Goal: Find specific page/section: Find specific page/section

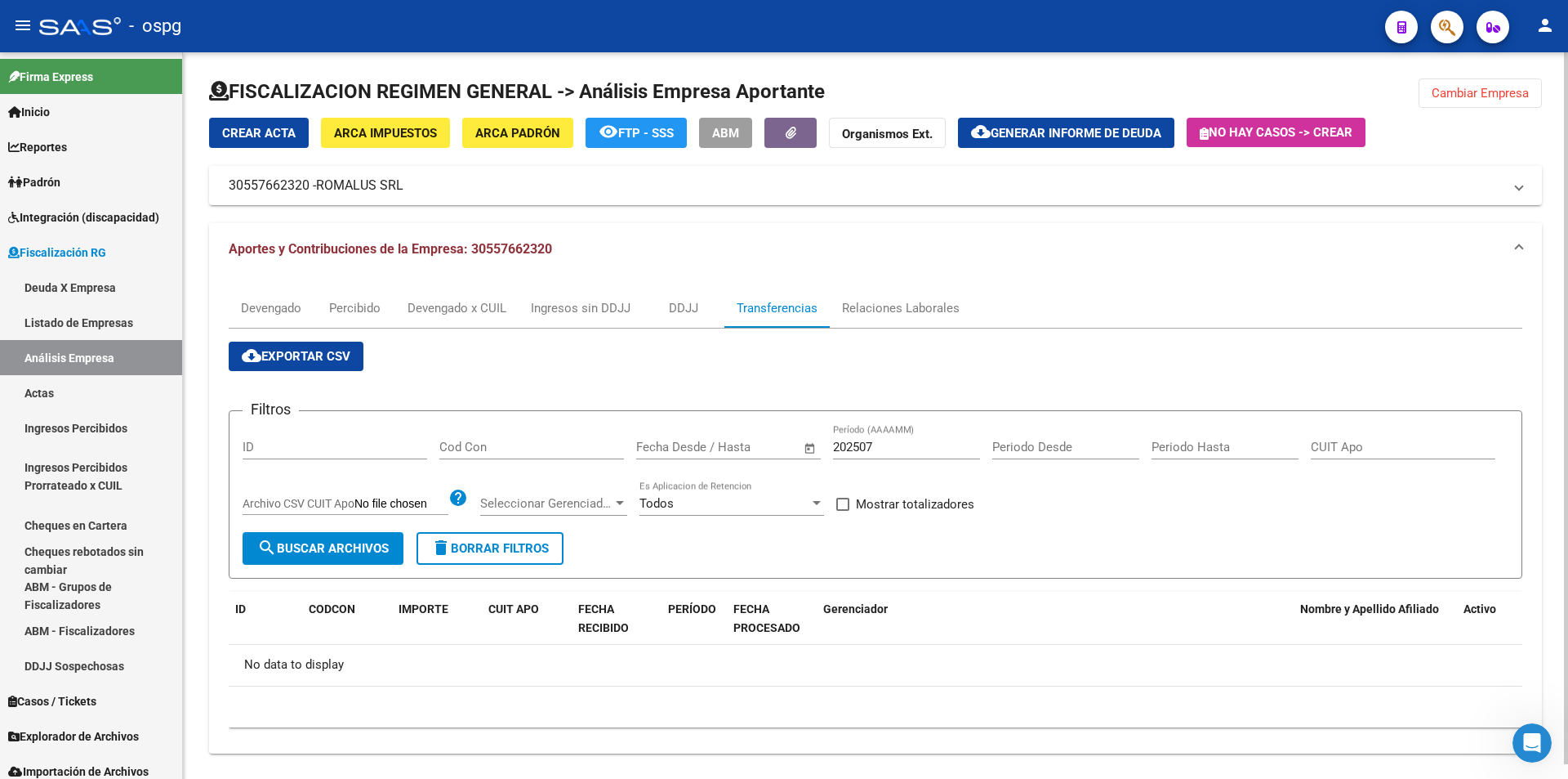
scroll to position [557, 0]
click at [44, 153] on span "Reportes" at bounding box center [38, 146] width 59 height 18
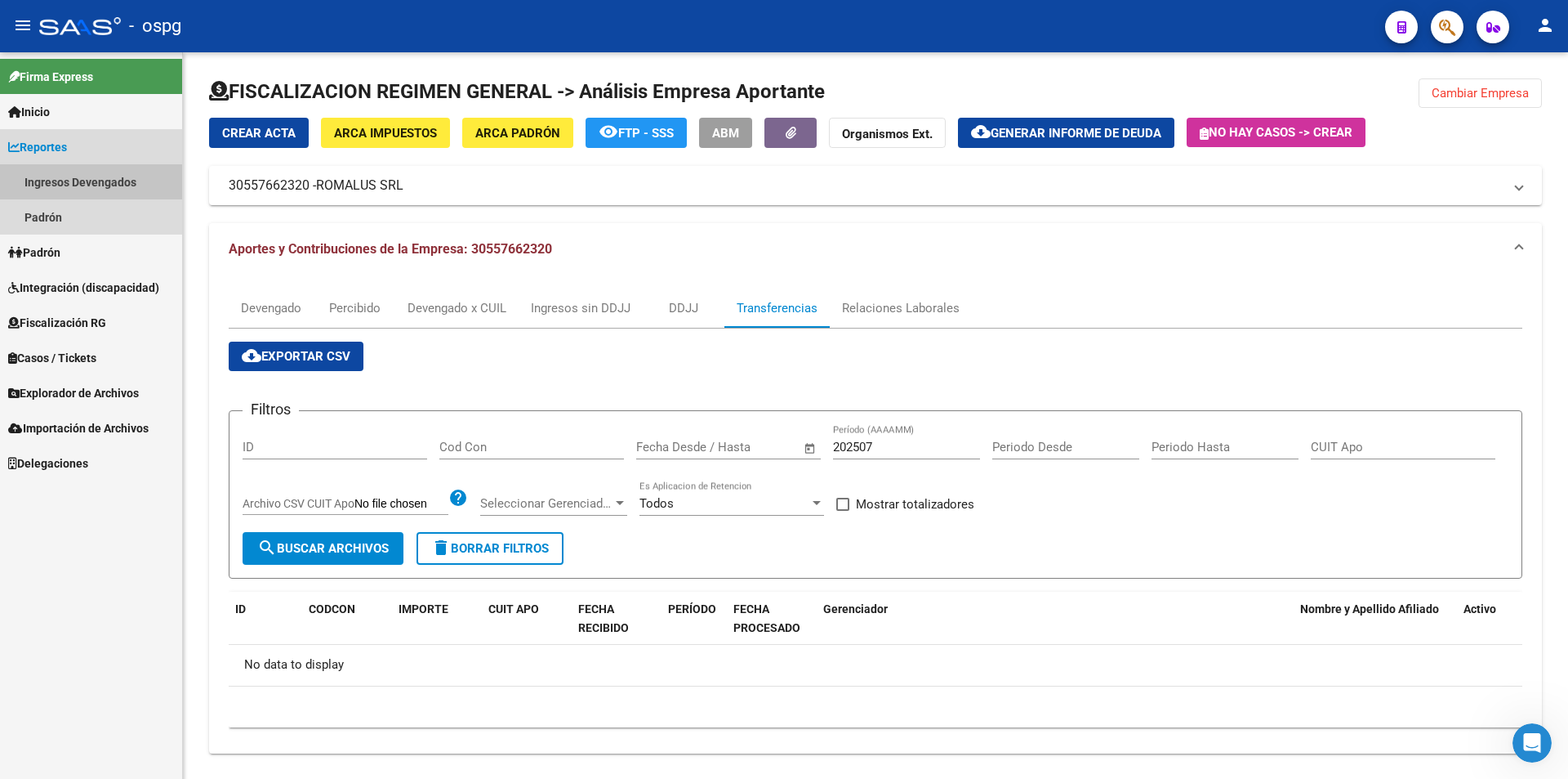
click at [71, 182] on link "Ingresos Devengados" at bounding box center [91, 182] width 183 height 35
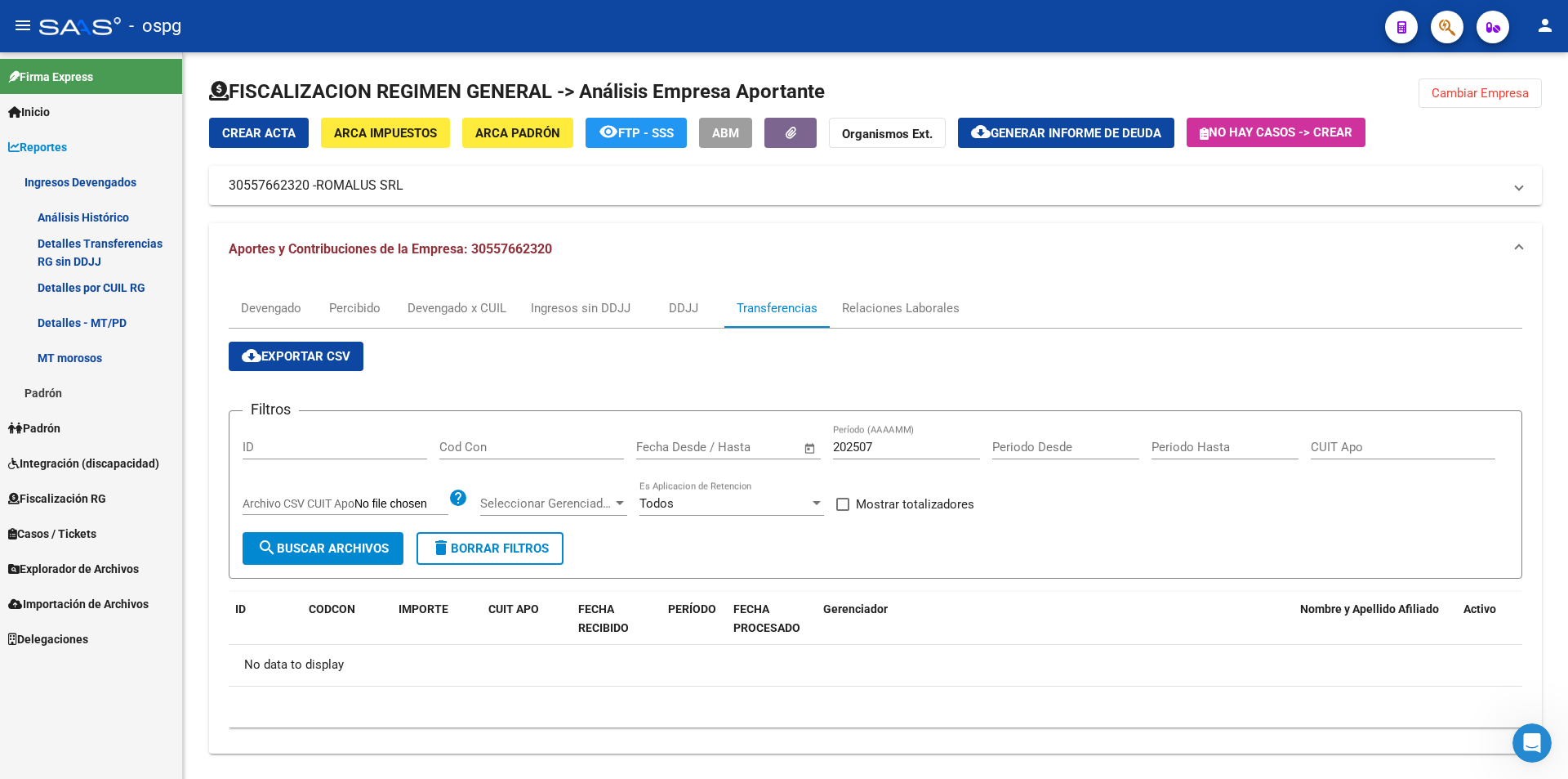
click at [85, 222] on link "Análisis Histórico" at bounding box center [91, 217] width 183 height 35
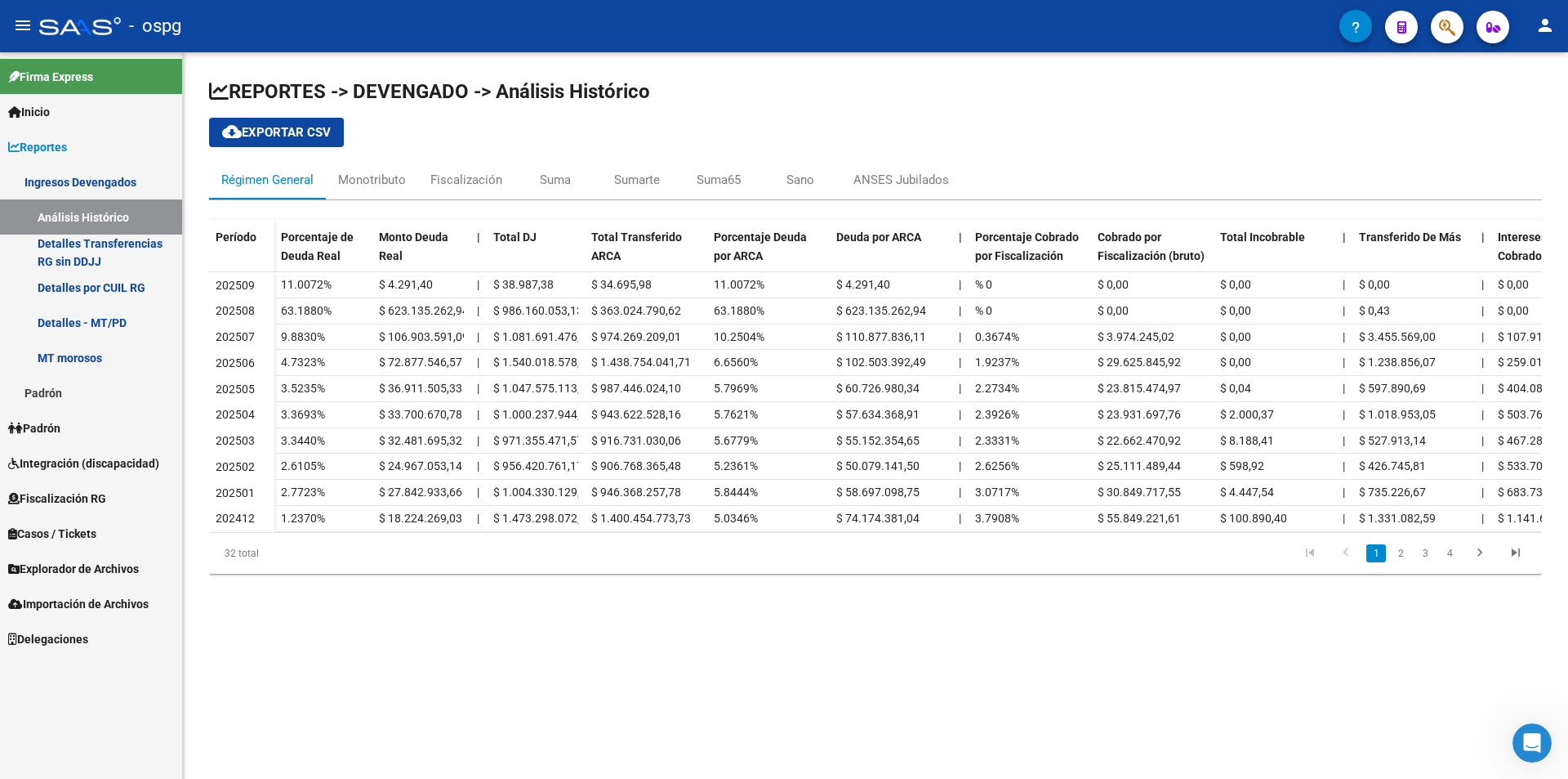
click at [104, 214] on link "Análisis Histórico" at bounding box center [91, 217] width 183 height 35
click at [75, 427] on link "Padrón" at bounding box center [91, 427] width 183 height 35
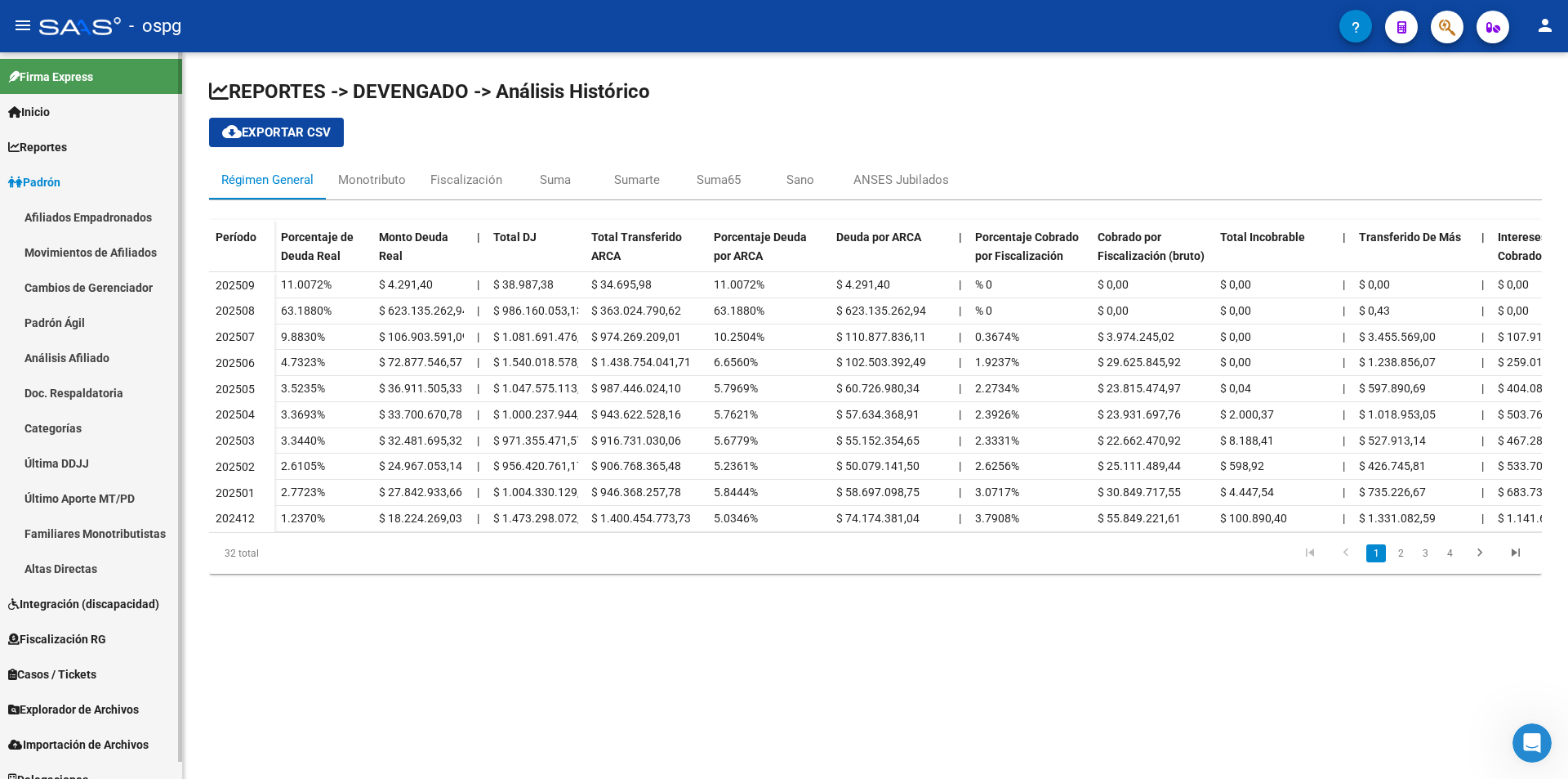
click at [76, 635] on span "Fiscalización RG" at bounding box center [57, 638] width 98 height 18
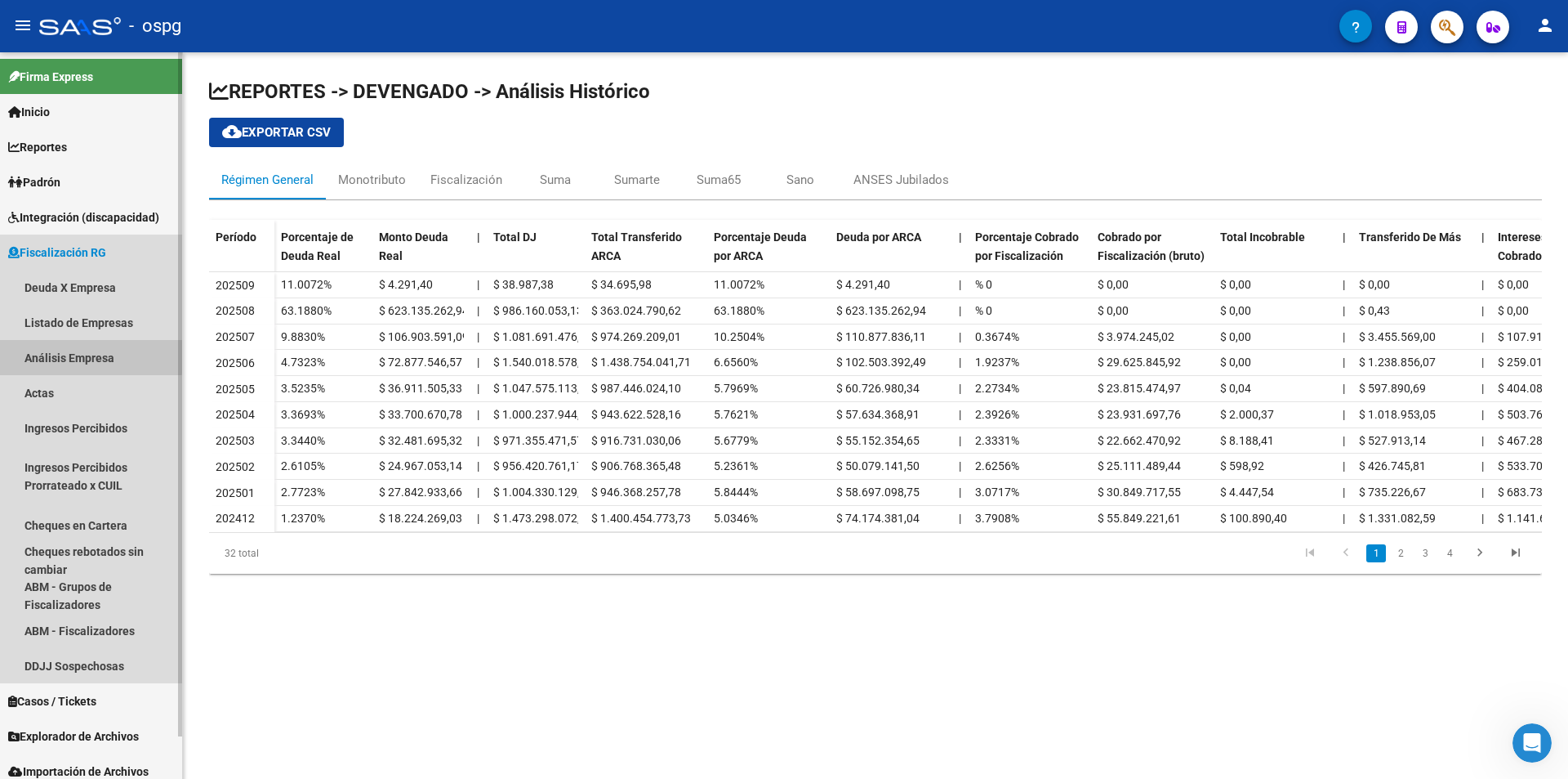
click at [72, 355] on link "Análisis Empresa" at bounding box center [91, 357] width 183 height 35
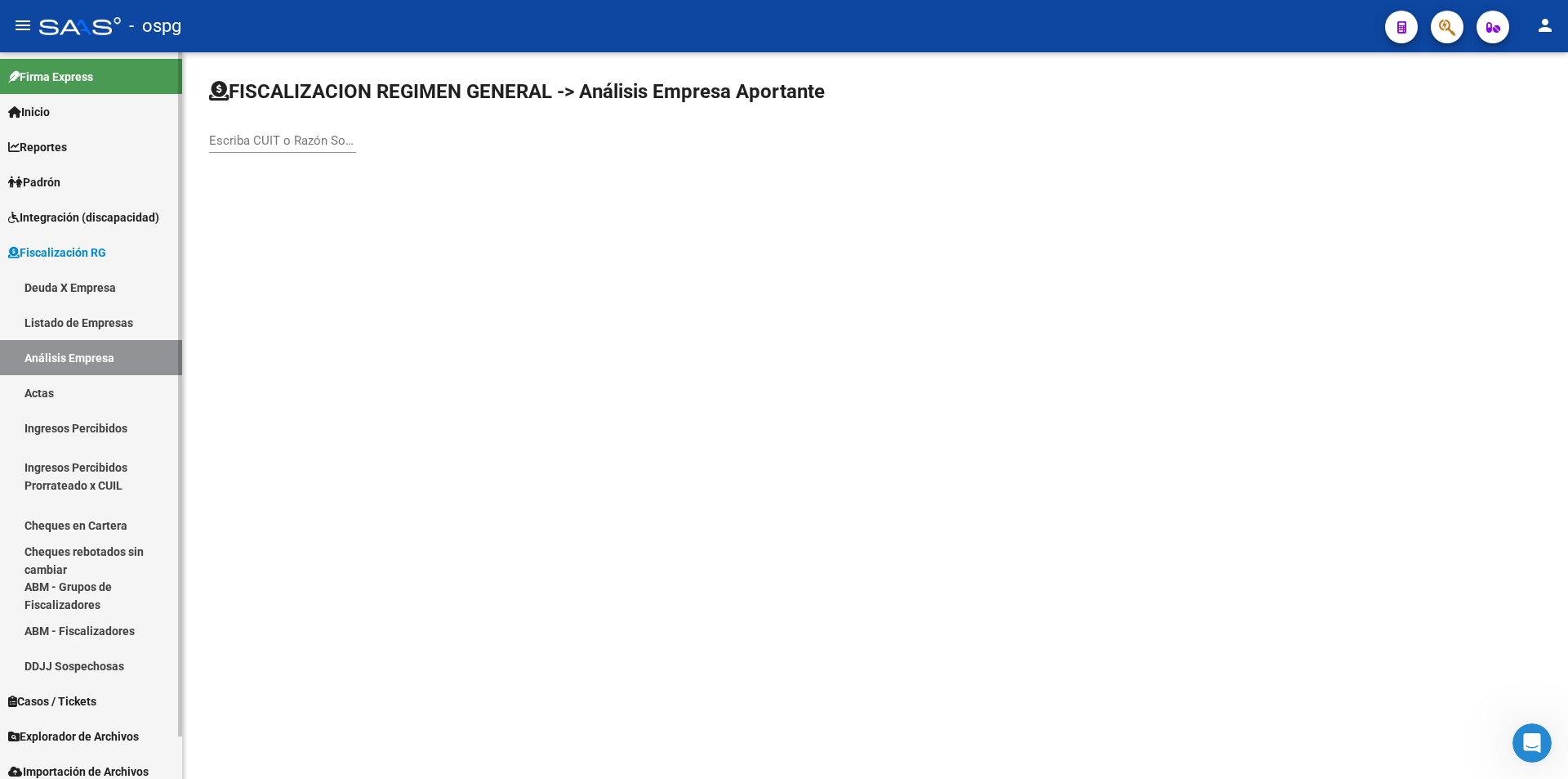
click at [74, 183] on link "Padrón" at bounding box center [91, 182] width 183 height 35
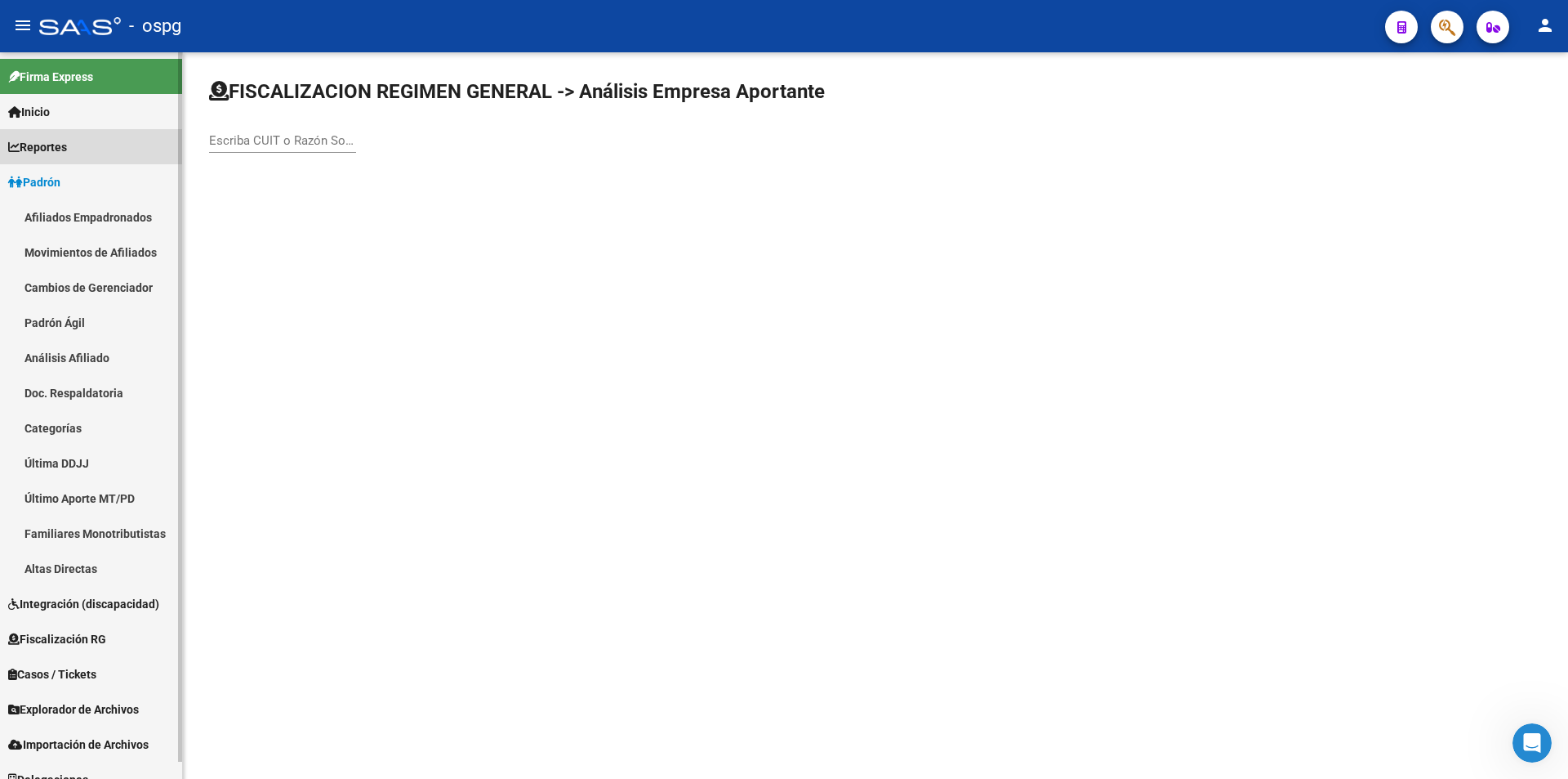
click at [66, 146] on span "Reportes" at bounding box center [38, 146] width 59 height 18
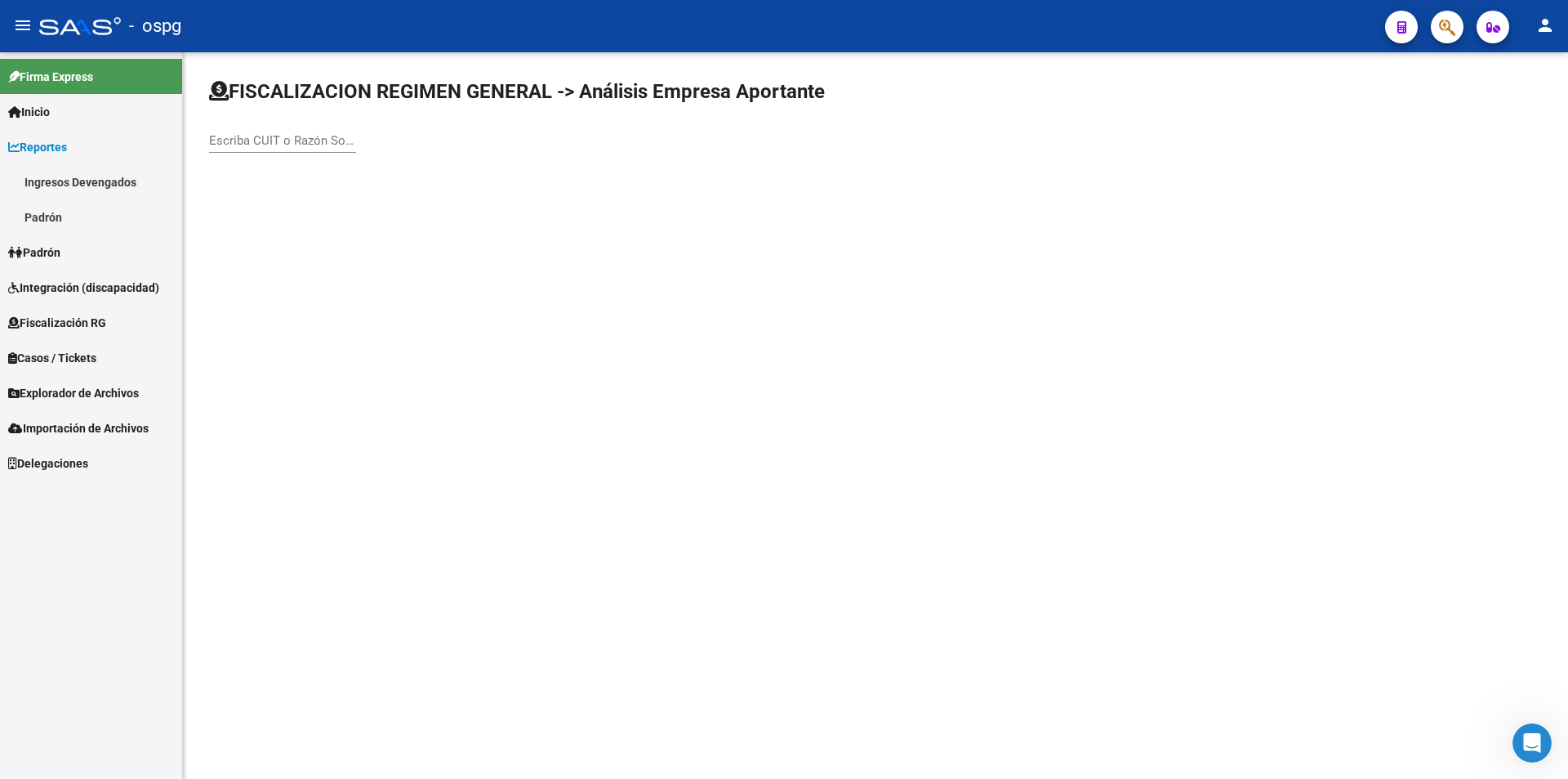
click at [75, 181] on link "Ingresos Devengados" at bounding box center [91, 182] width 183 height 35
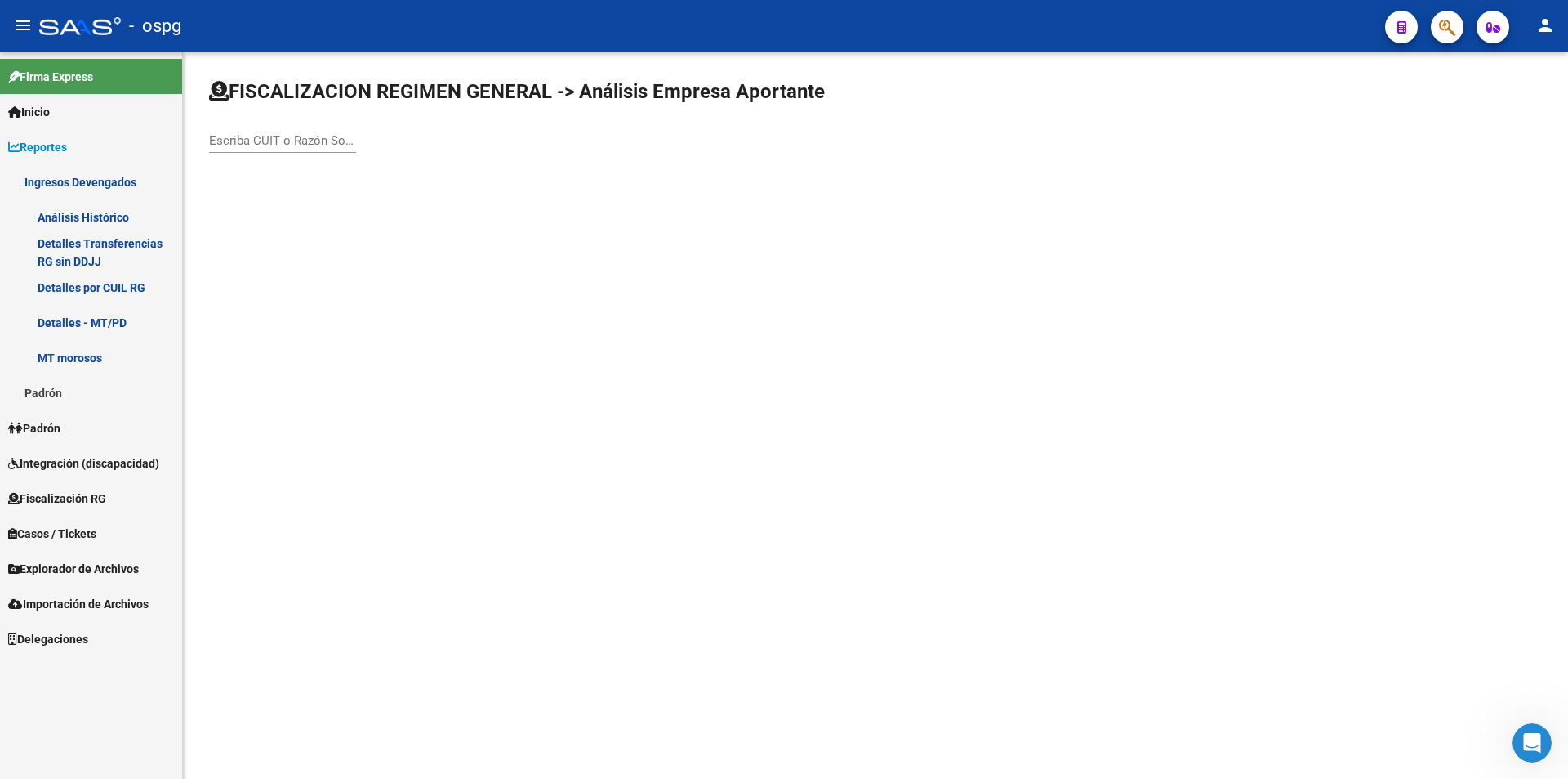
click at [81, 208] on link "Análisis Histórico" at bounding box center [91, 217] width 183 height 35
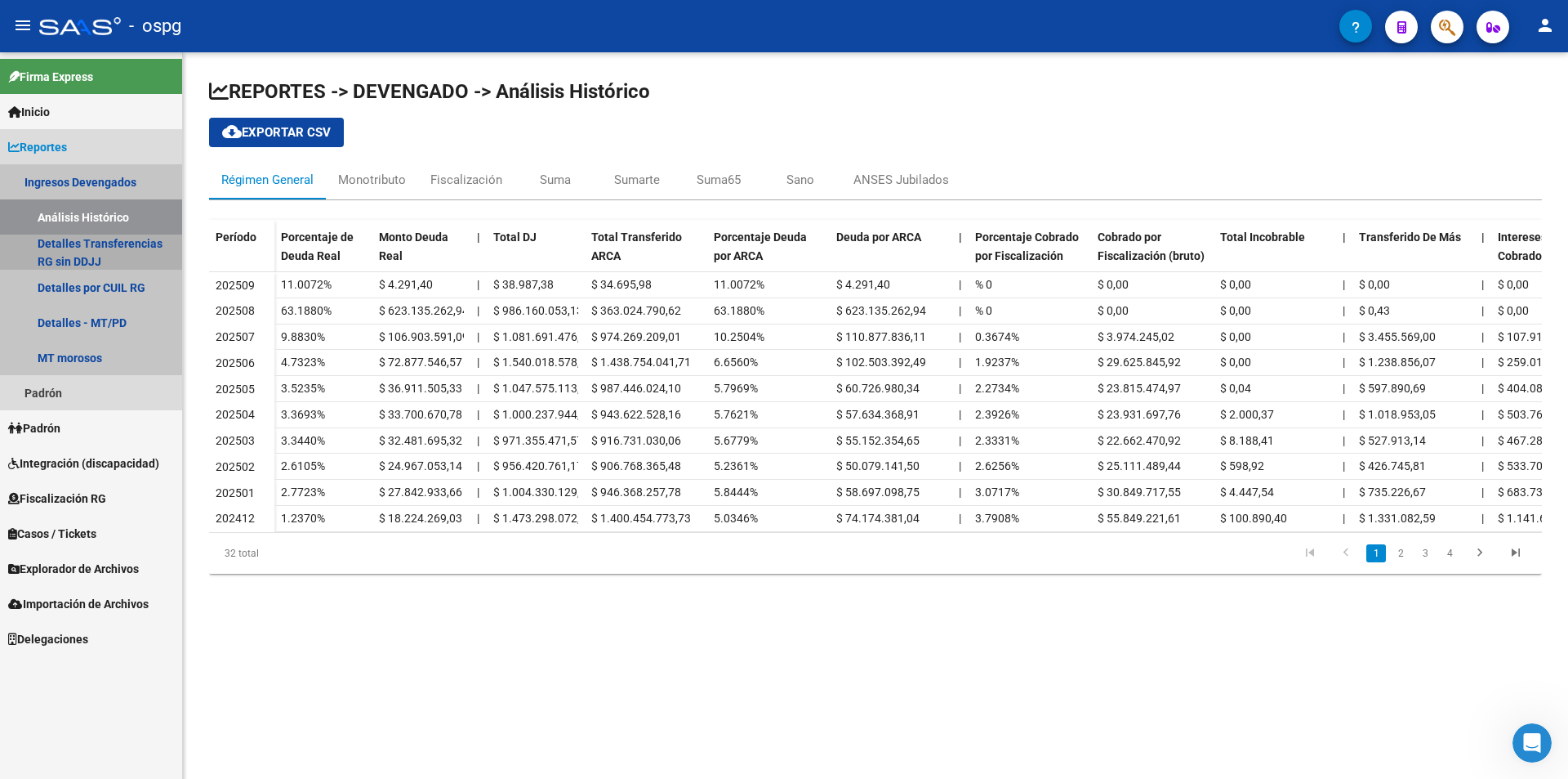
click at [68, 246] on link "Detalles Transferencias RG sin DDJJ" at bounding box center [91, 251] width 183 height 35
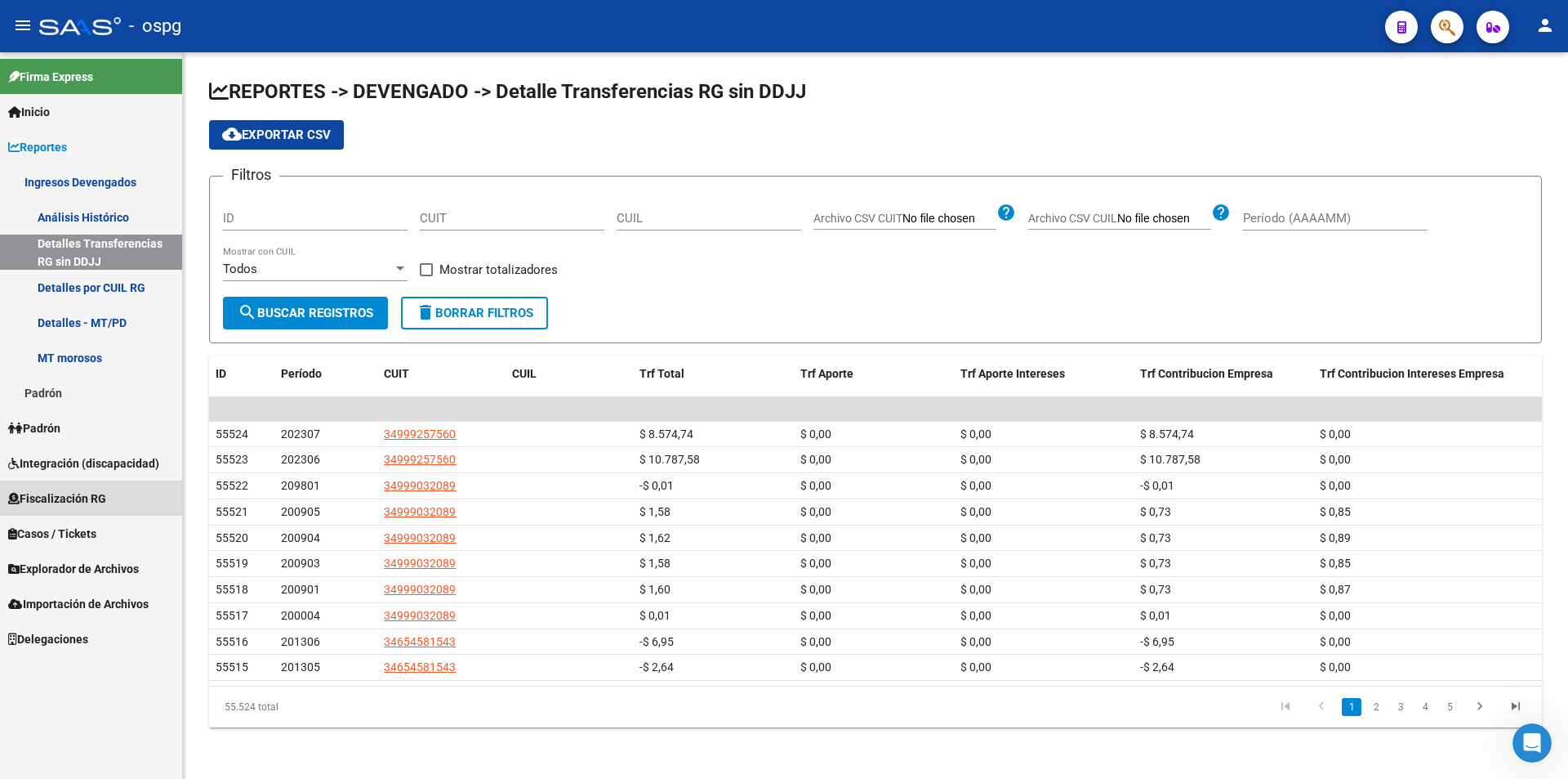
click at [71, 489] on span "Fiscalización RG" at bounding box center [57, 498] width 98 height 18
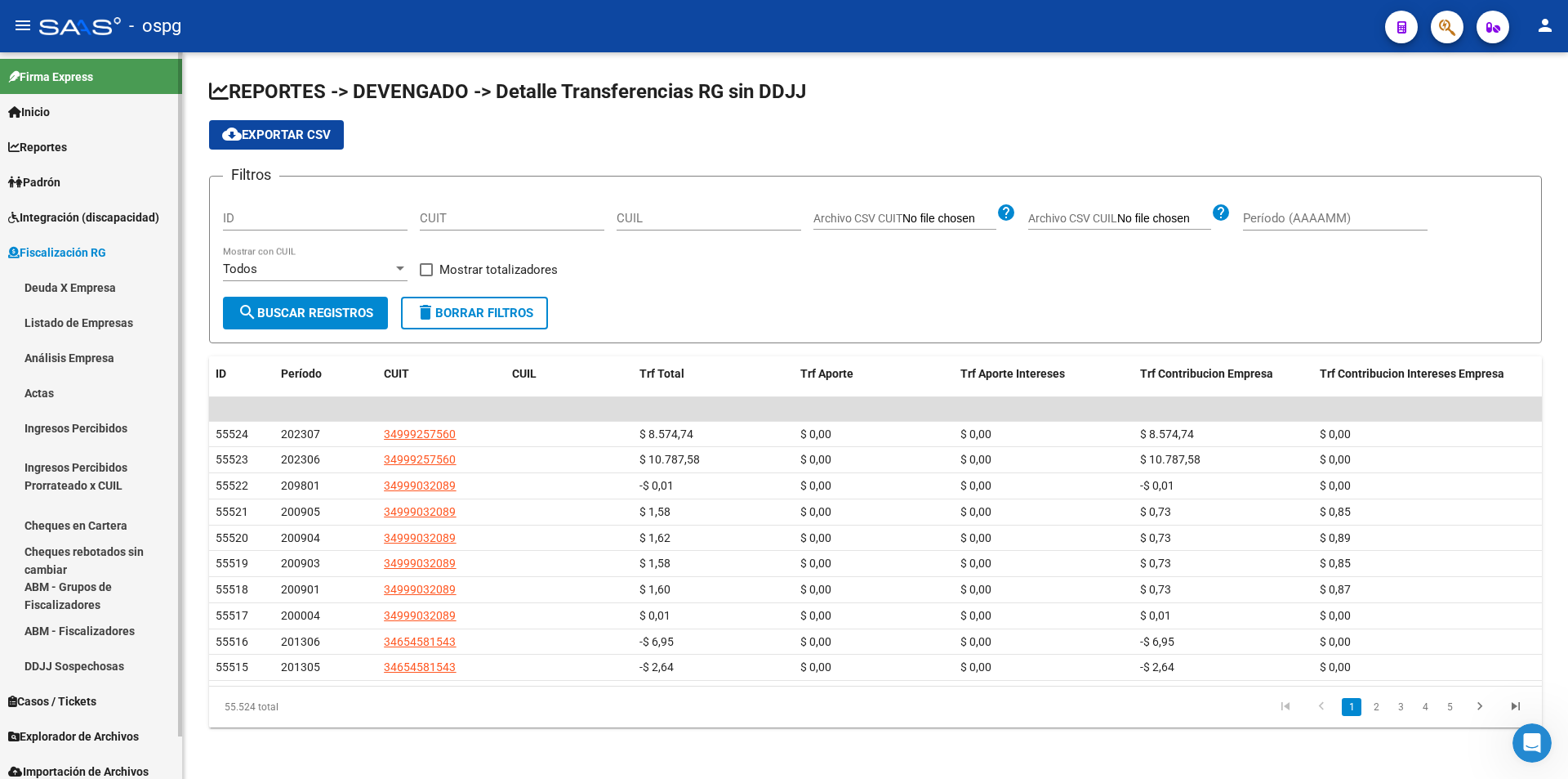
click at [76, 353] on link "Análisis Empresa" at bounding box center [91, 357] width 183 height 35
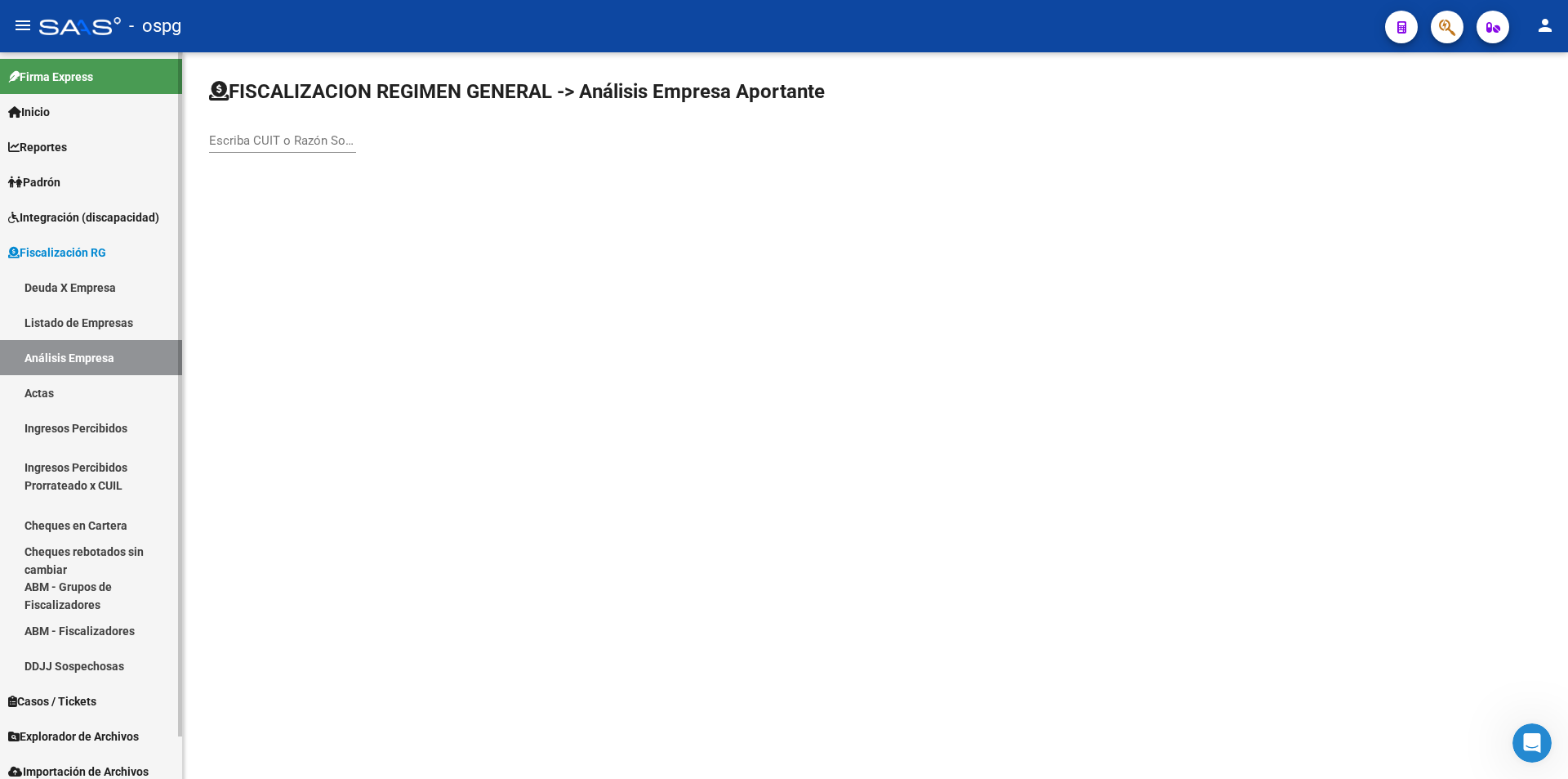
click at [113, 350] on link "Análisis Empresa" at bounding box center [91, 357] width 183 height 35
